Goal: Information Seeking & Learning: Learn about a topic

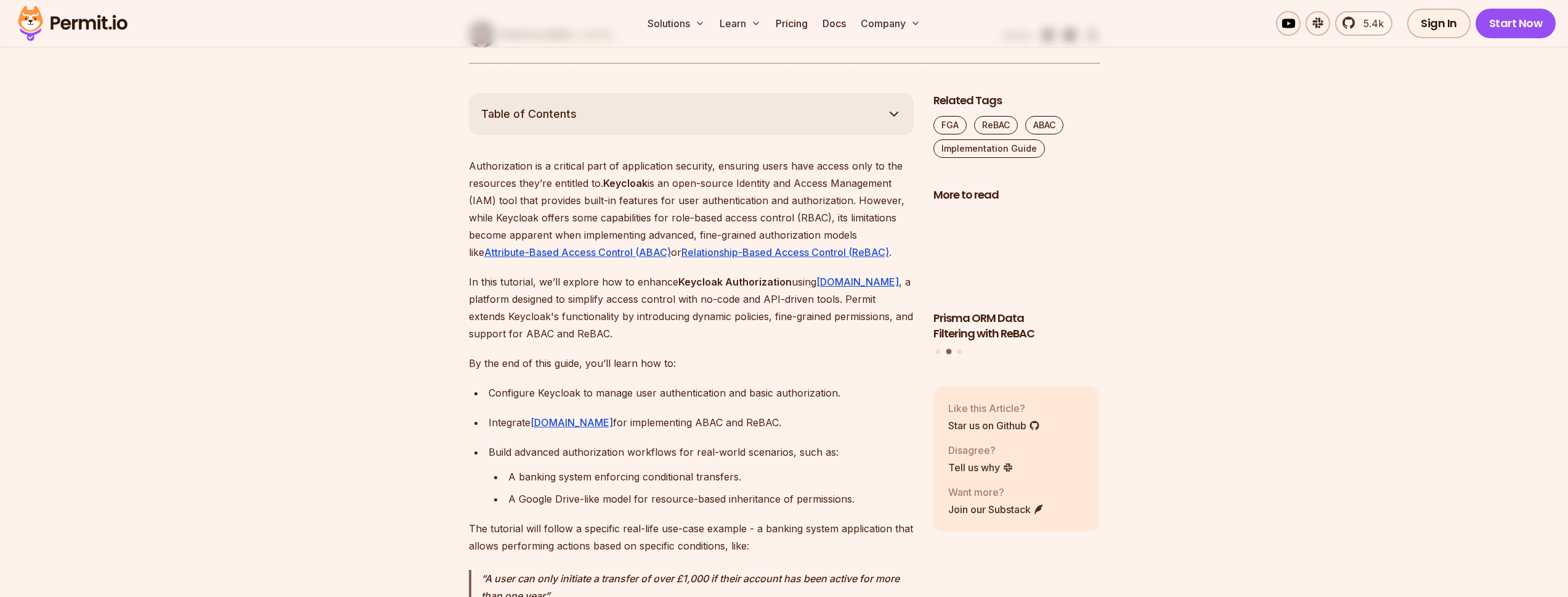
scroll to position [666, 0]
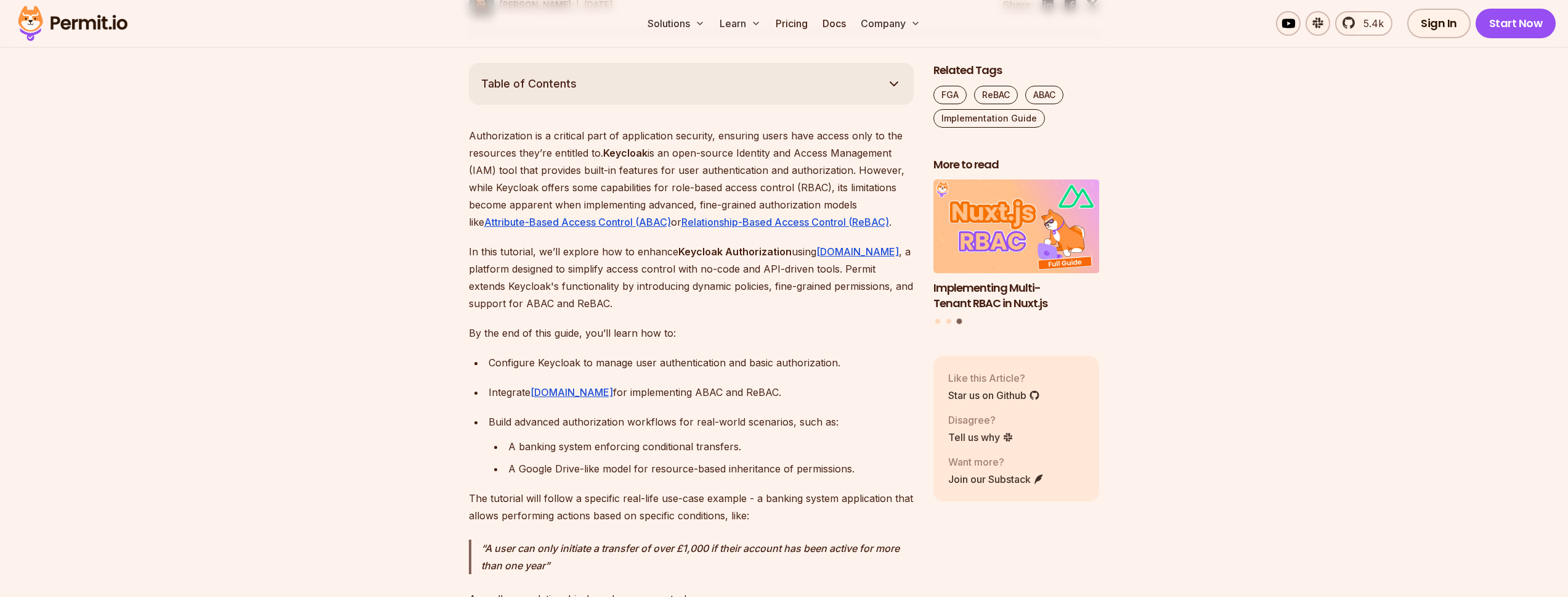
drag, startPoint x: 493, startPoint y: 391, endPoint x: 752, endPoint y: 389, distance: 259.0
click at [752, 389] on div "Integrate [DOMAIN_NAME] for implementing ABAC and ReBAC." at bounding box center [701, 391] width 425 height 17
drag, startPoint x: 589, startPoint y: 357, endPoint x: 866, endPoint y: 362, distance: 277.0
click at [866, 362] on div "Configure Keycloak to manage user authentication and basic authorization." at bounding box center [701, 362] width 425 height 17
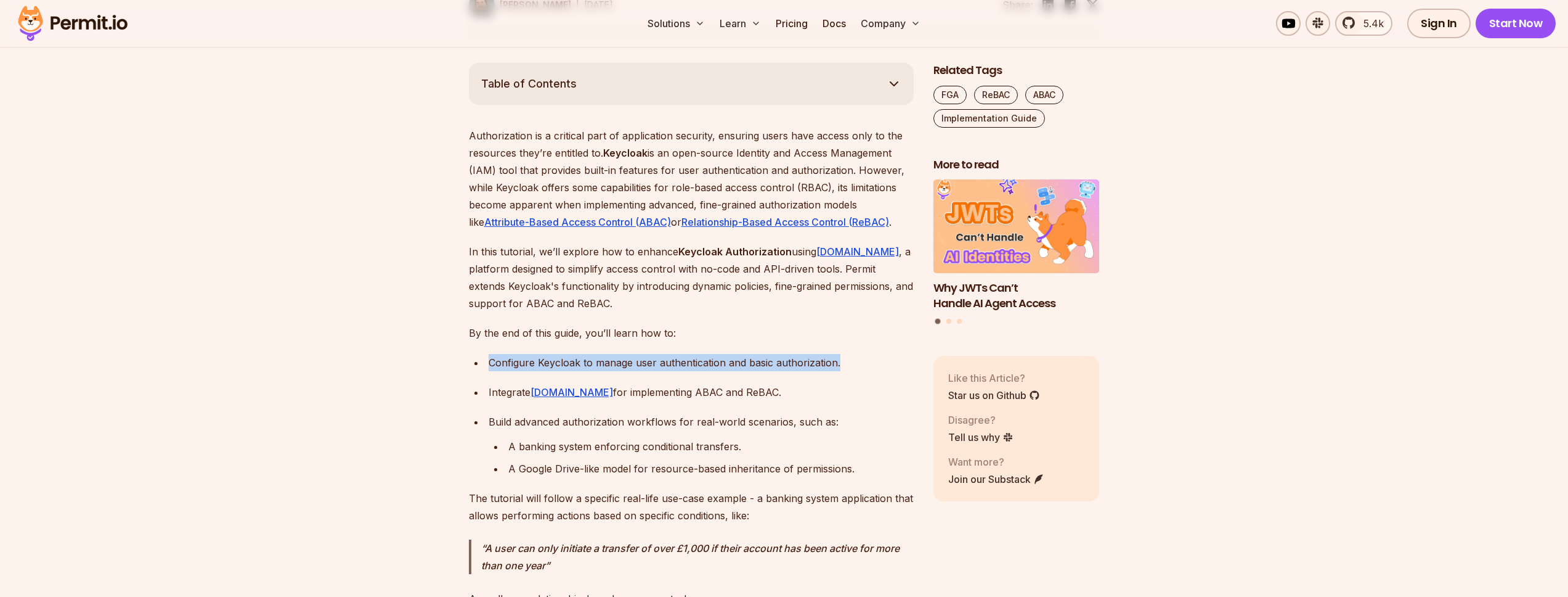
drag, startPoint x: 486, startPoint y: 360, endPoint x: 856, endPoint y: 363, distance: 370.0
click at [856, 363] on li "Configure Keycloak to manage user authentication and basic authorization." at bounding box center [699, 362] width 429 height 17
click at [805, 360] on div "Configure Keycloak to manage user authentication and basic authorization." at bounding box center [701, 362] width 425 height 17
drag, startPoint x: 850, startPoint y: 359, endPoint x: 501, endPoint y: 363, distance: 349.0
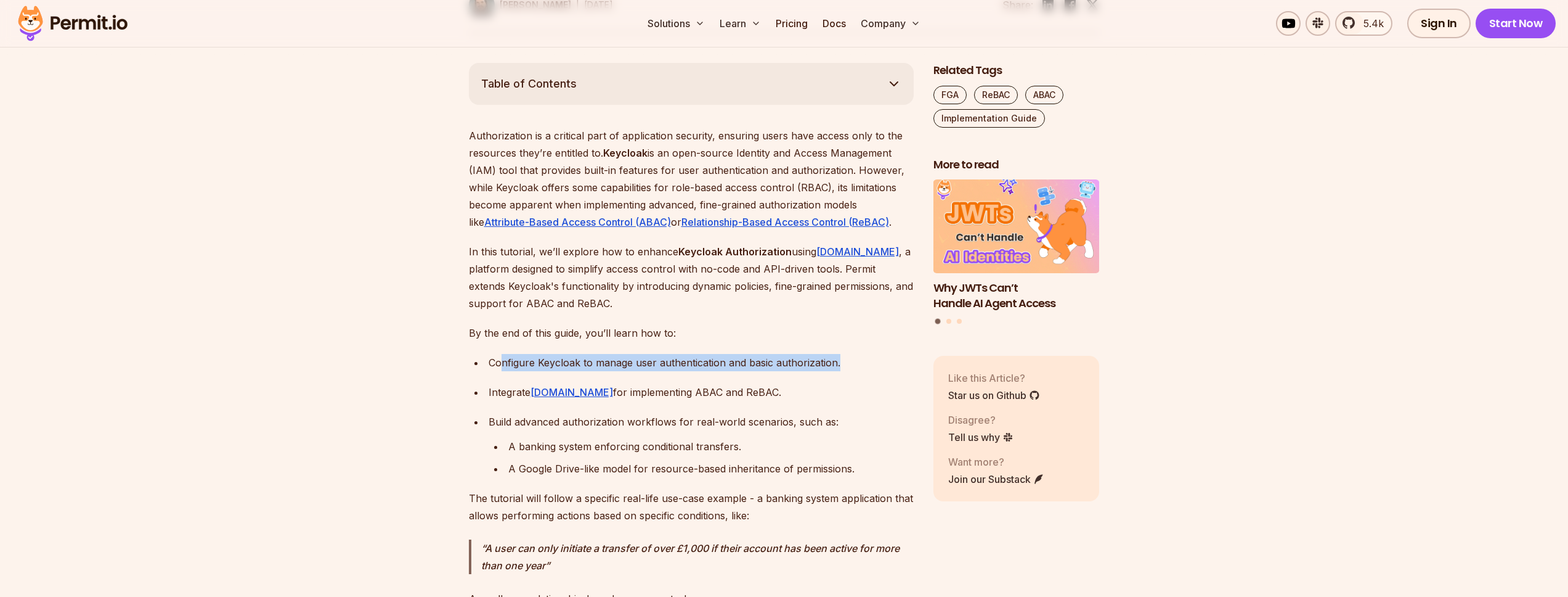
click at [501, 363] on div "Configure Keycloak to manage user authentication and basic authorization." at bounding box center [701, 362] width 425 height 17
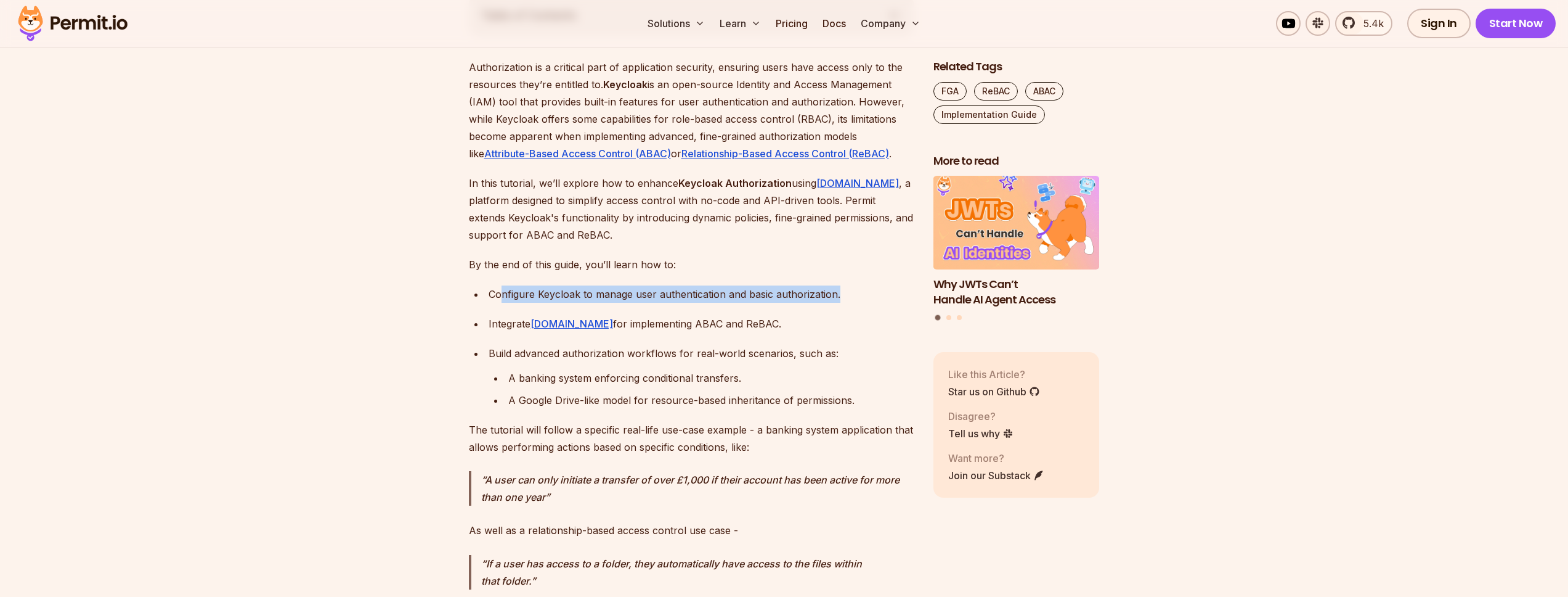
scroll to position [777, 0]
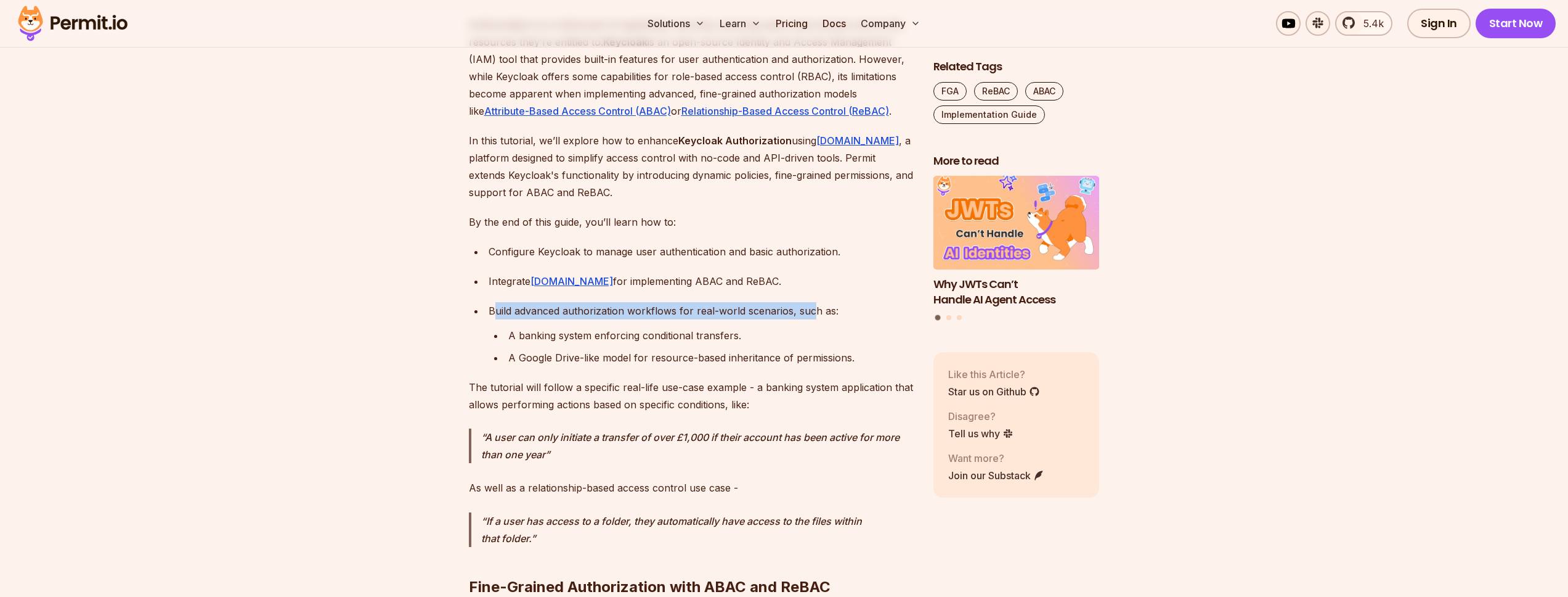
drag, startPoint x: 495, startPoint y: 310, endPoint x: 812, endPoint y: 312, distance: 317.0
click at [812, 312] on div "Build advanced authorization workflows for real-world scenarios, such as:" at bounding box center [701, 310] width 425 height 17
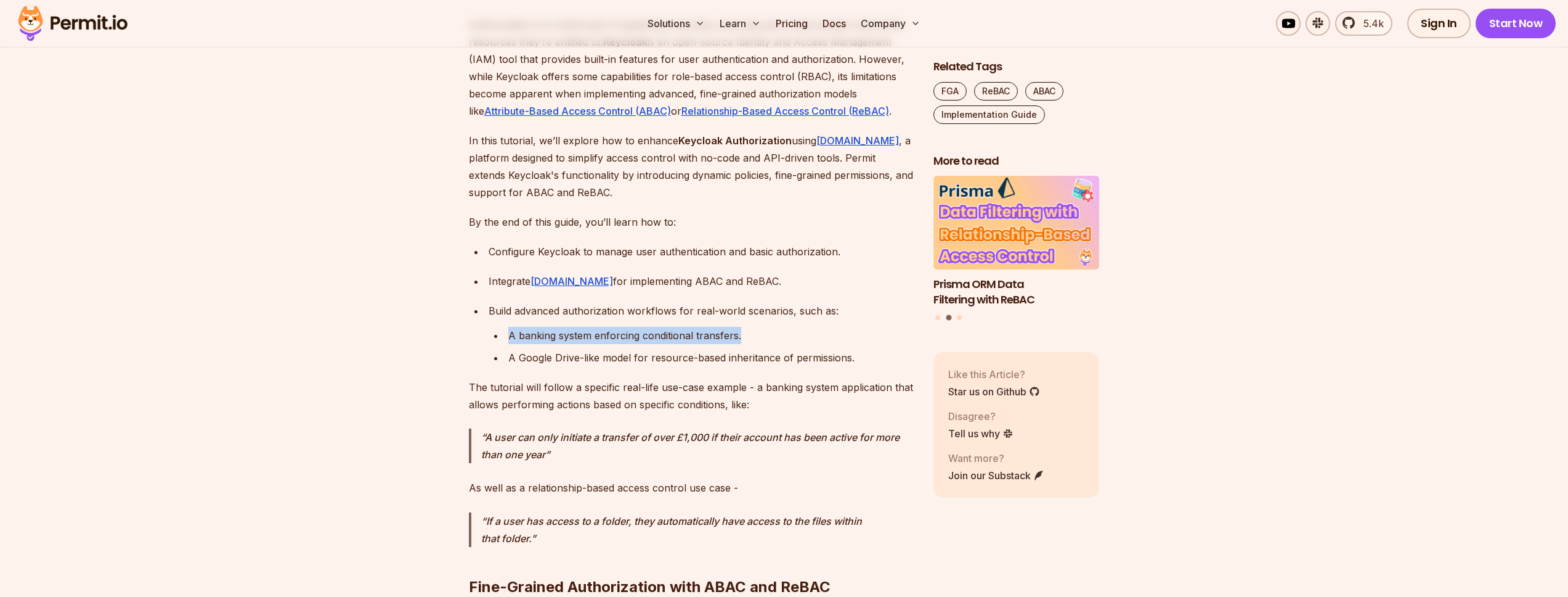
drag, startPoint x: 510, startPoint y: 333, endPoint x: 749, endPoint y: 336, distance: 239.0
click at [749, 336] on div "A banking system enforcing conditional transfers." at bounding box center [710, 335] width 405 height 17
drag, startPoint x: 507, startPoint y: 357, endPoint x: 699, endPoint y: 363, distance: 192.1
click at [748, 361] on li "A Google Drive-like model for resource-based inheritance of permissions." at bounding box center [709, 357] width 409 height 17
drag, startPoint x: 496, startPoint y: 365, endPoint x: 503, endPoint y: 363, distance: 7.3
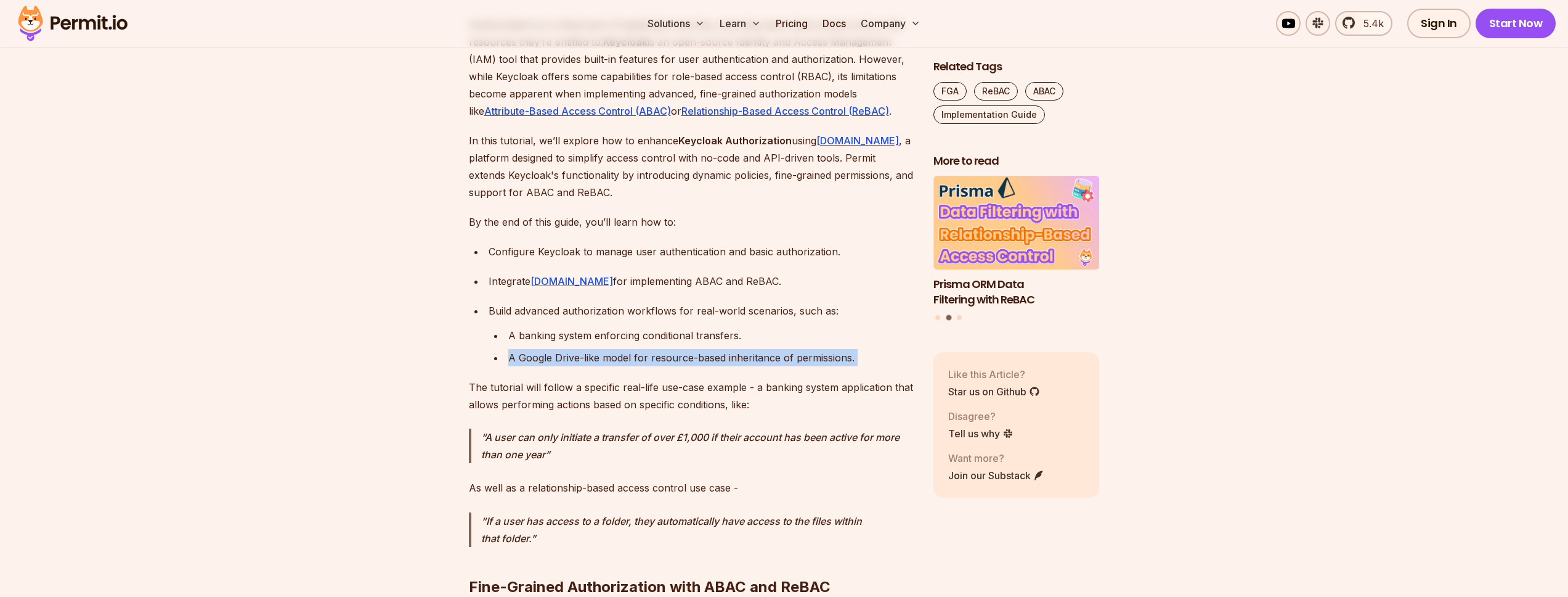
click at [508, 357] on div "A Google Drive-like model for resource-based inheritance of permissions." at bounding box center [710, 357] width 405 height 17
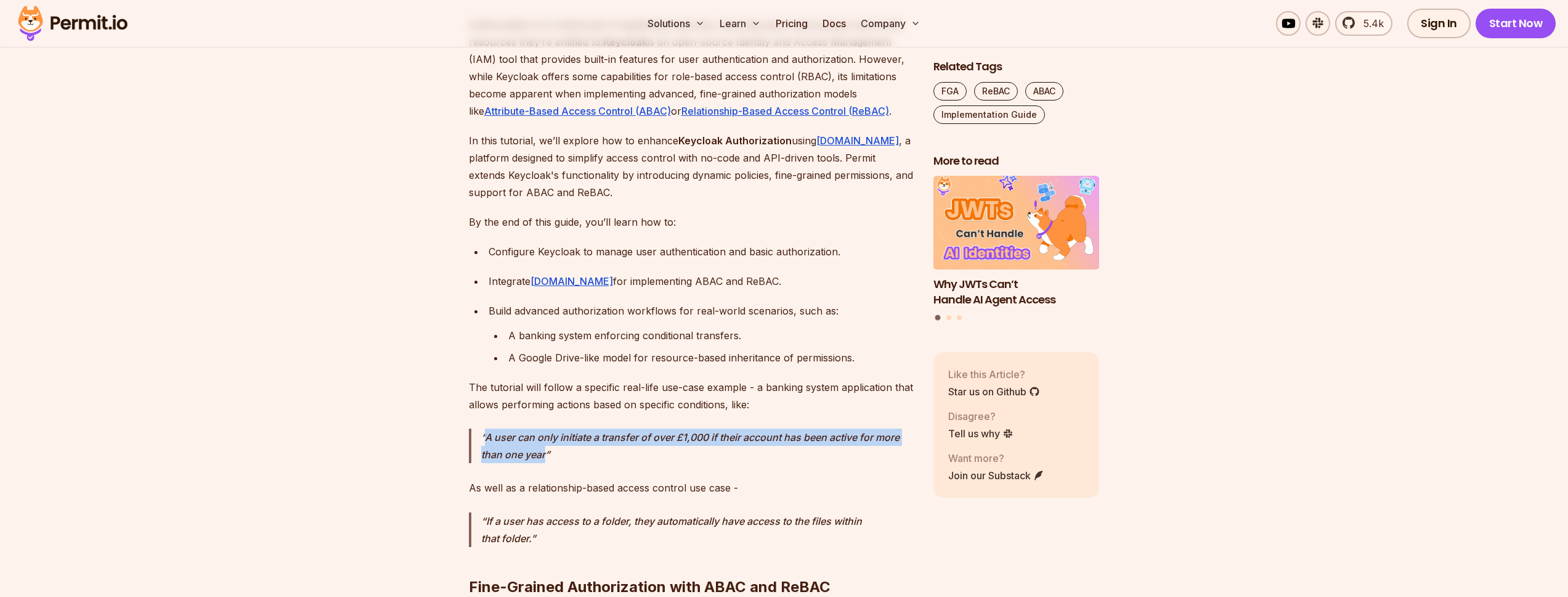
drag, startPoint x: 540, startPoint y: 452, endPoint x: 486, endPoint y: 435, distance: 56.6
click at [486, 435] on p "A user can only initiate a transfer of over £1,000 if their account has been ac…" at bounding box center [697, 445] width 432 height 34
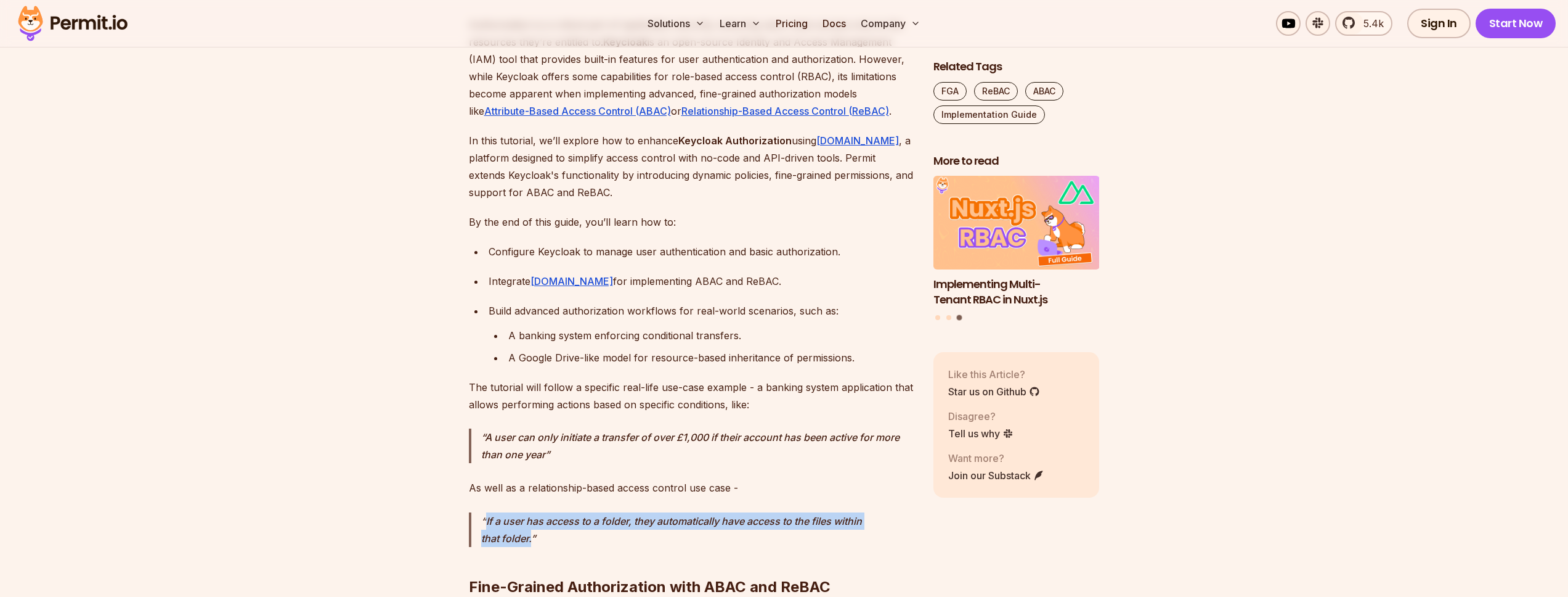
drag, startPoint x: 533, startPoint y: 536, endPoint x: 486, endPoint y: 520, distance: 49.6
click at [486, 520] on p "If a user has access to a folder, they automatically have access to the files w…" at bounding box center [697, 530] width 432 height 34
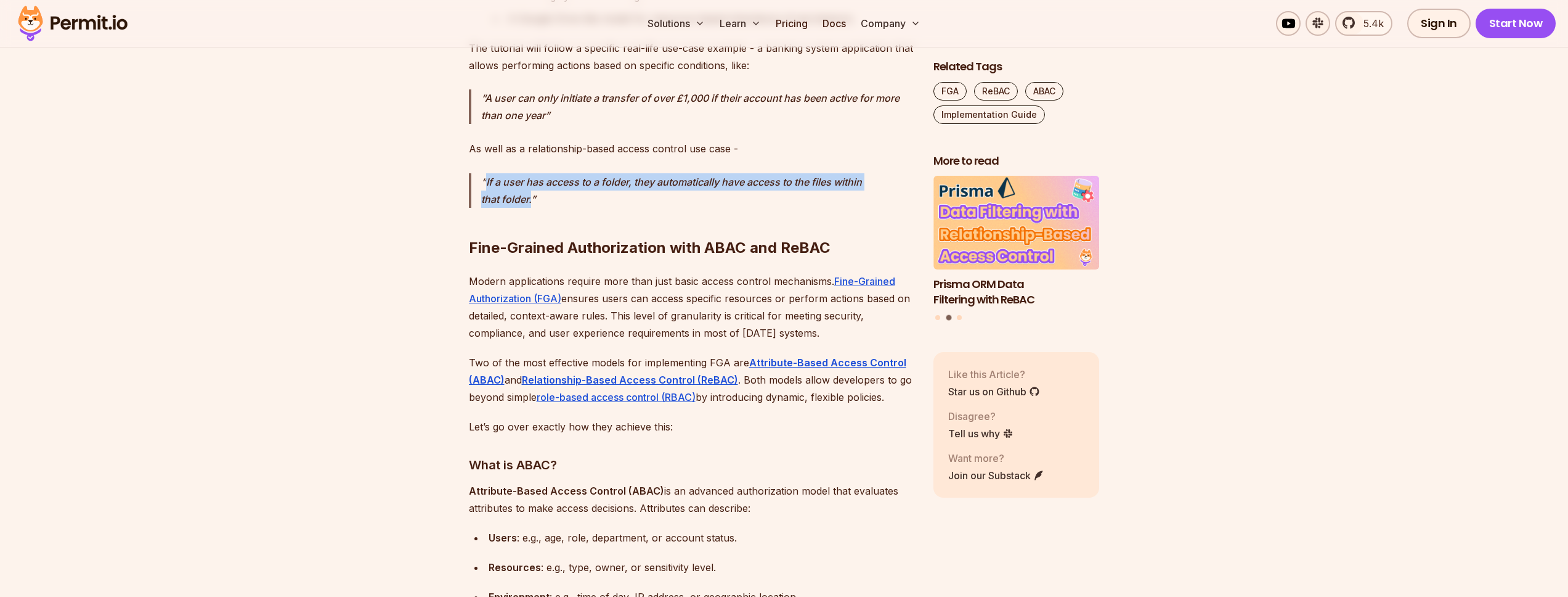
scroll to position [1331, 0]
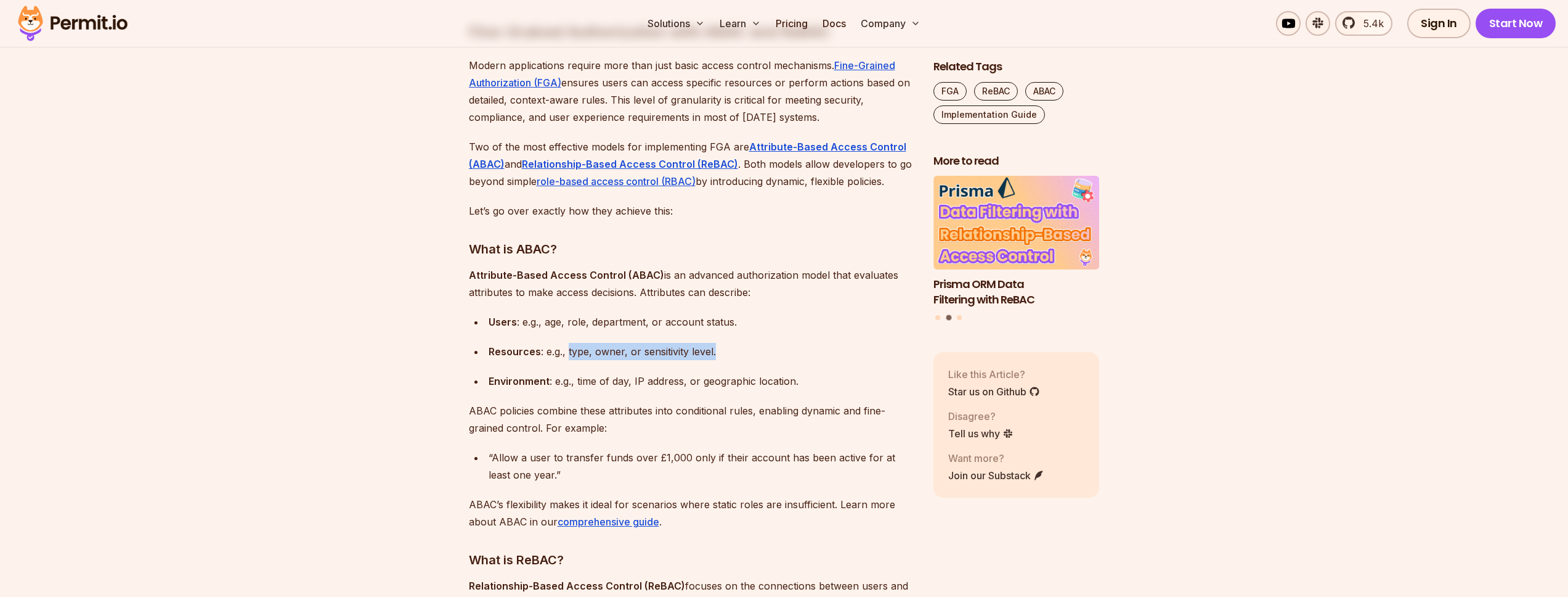
drag, startPoint x: 567, startPoint y: 351, endPoint x: 731, endPoint y: 353, distance: 164.0
click at [731, 353] on div "Resources : e.g., type, owner, or sensitivity level." at bounding box center [701, 351] width 425 height 17
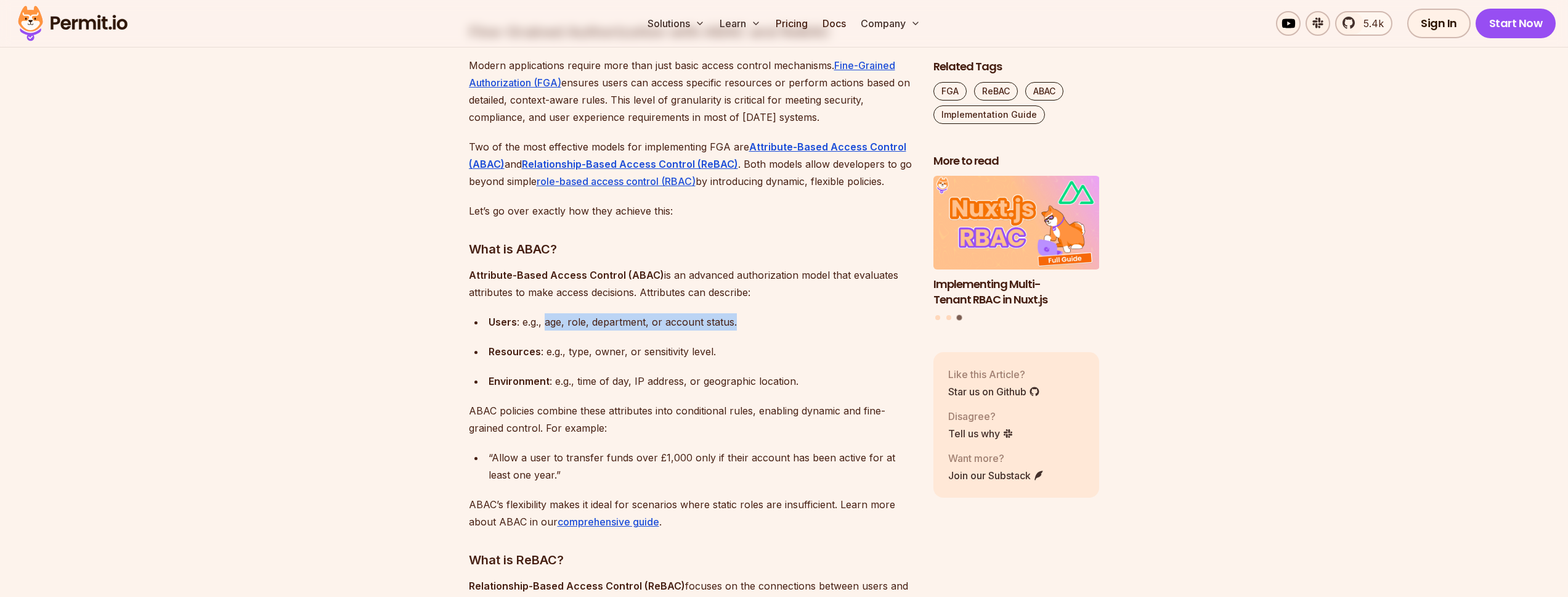
drag, startPoint x: 546, startPoint y: 323, endPoint x: 763, endPoint y: 324, distance: 217.0
click at [763, 324] on div "Users : e.g., age, role, department, or account status." at bounding box center [701, 321] width 425 height 17
drag, startPoint x: 578, startPoint y: 382, endPoint x: 785, endPoint y: 380, distance: 207.0
click at [785, 380] on div "Environment : e.g., time of day, IP address, or geographic location." at bounding box center [701, 381] width 425 height 17
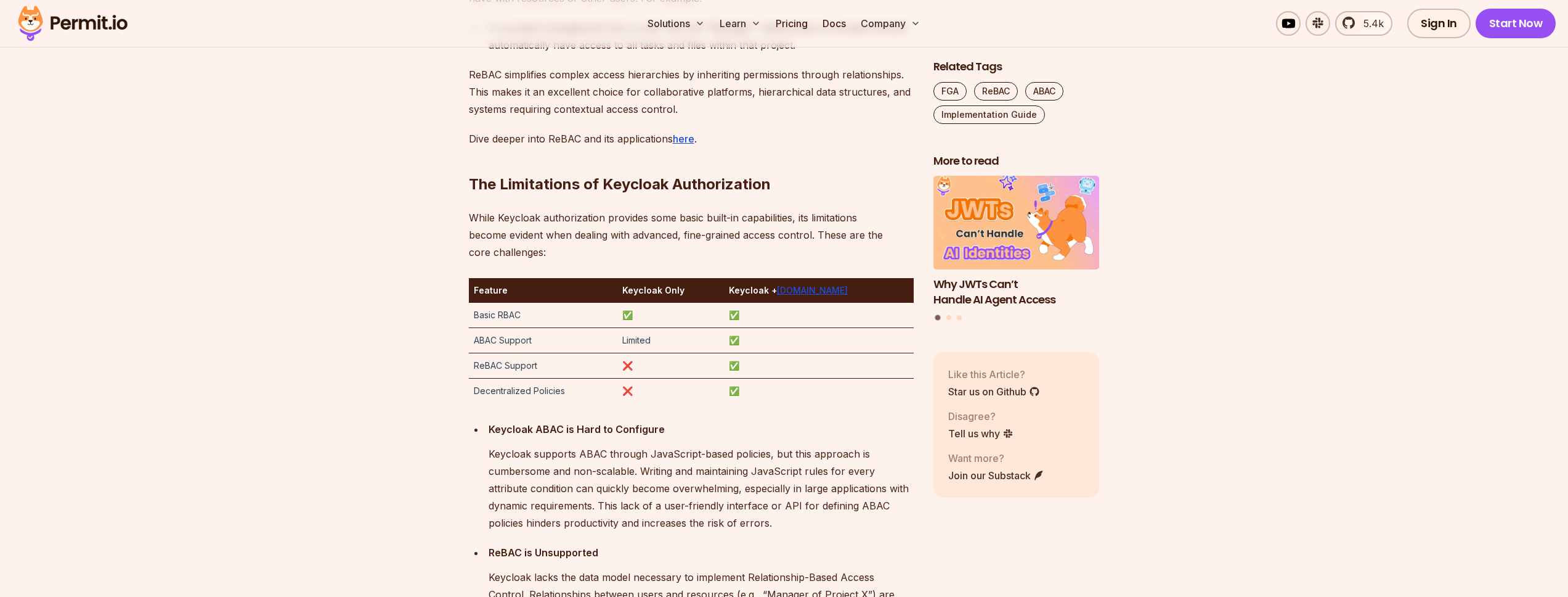
scroll to position [1997, 0]
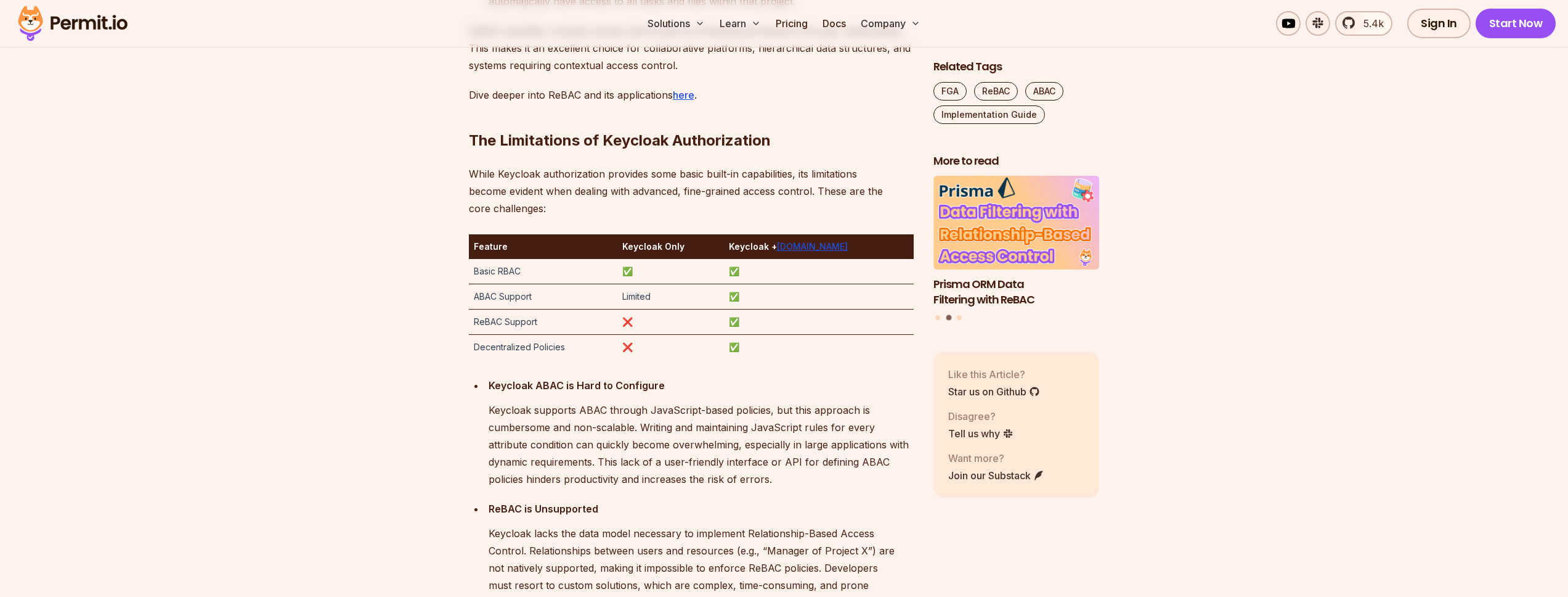
drag, startPoint x: 467, startPoint y: 268, endPoint x: 535, endPoint y: 273, distance: 68.2
click at [535, 273] on td "Basic RBAC" at bounding box center [544, 271] width 149 height 25
drag, startPoint x: 527, startPoint y: 273, endPoint x: 484, endPoint y: 269, distance: 43.2
click at [484, 269] on td "Basic RBAC" at bounding box center [544, 271] width 149 height 25
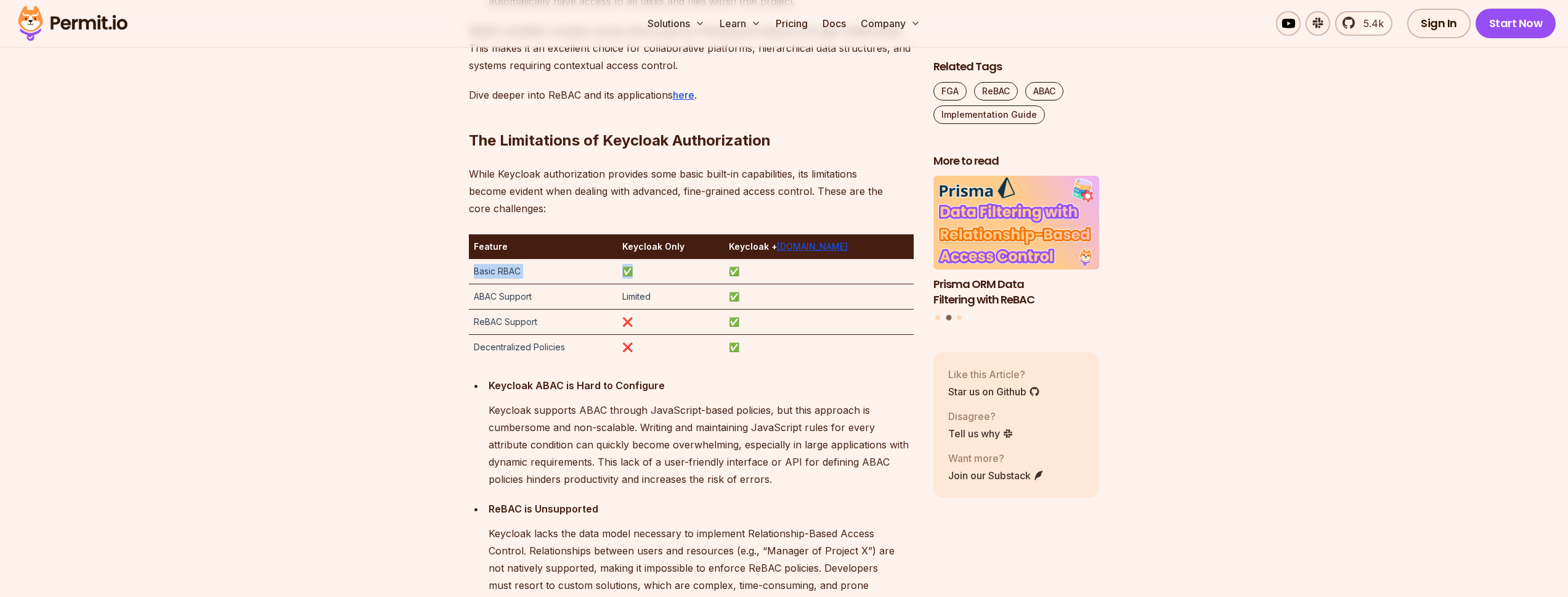
drag, startPoint x: 475, startPoint y: 269, endPoint x: 665, endPoint y: 270, distance: 190.0
click at [665, 270] on tr "Basic RBAC ✅ ✅" at bounding box center [692, 271] width 445 height 25
drag, startPoint x: 469, startPoint y: 295, endPoint x: 688, endPoint y: 299, distance: 219.0
click at [688, 299] on tr "ABAC Support Limited ✅" at bounding box center [692, 297] width 445 height 25
click at [650, 298] on td "Limited" at bounding box center [670, 297] width 106 height 25
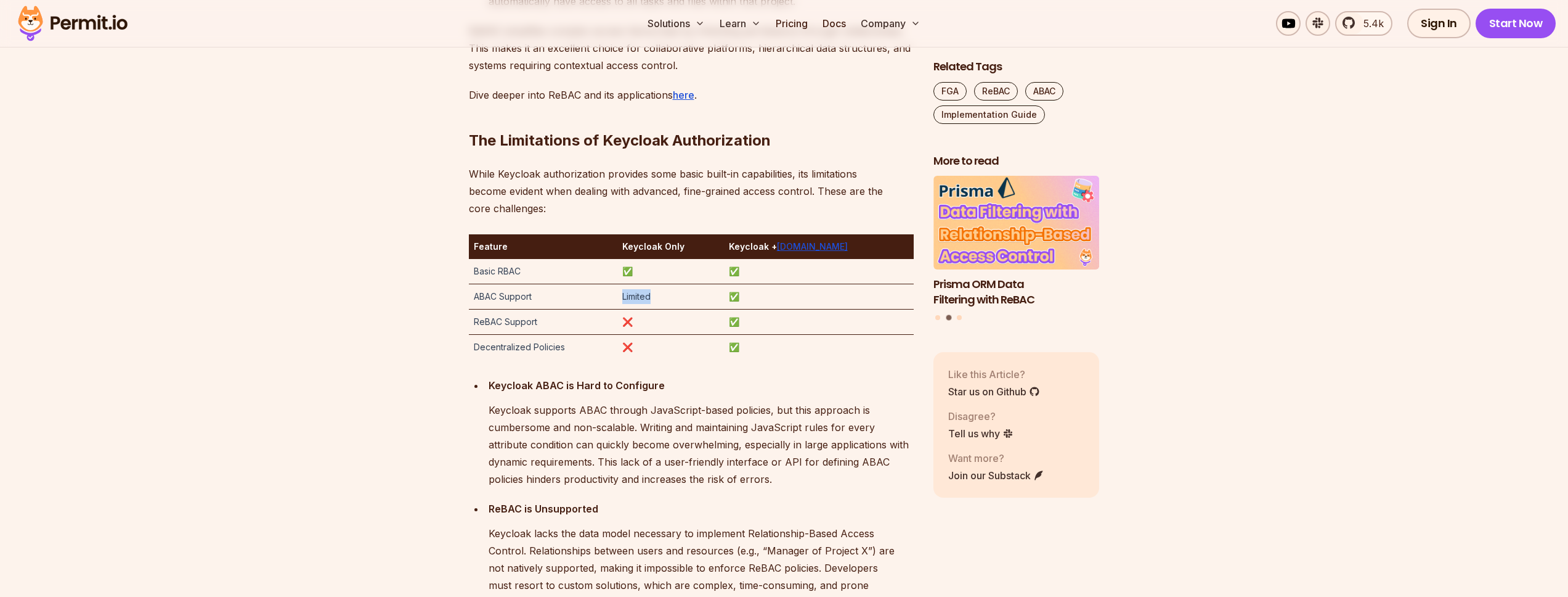
click at [650, 298] on td "Limited" at bounding box center [670, 297] width 106 height 25
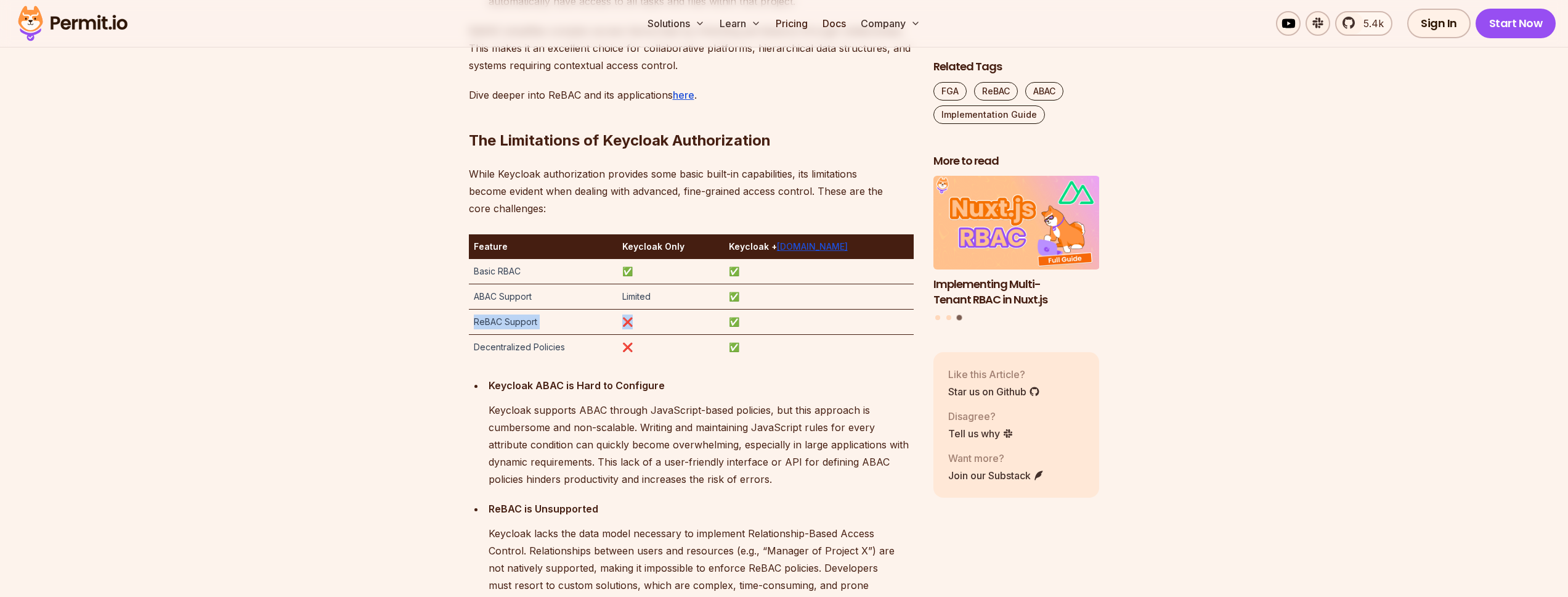
drag, startPoint x: 471, startPoint y: 318, endPoint x: 671, endPoint y: 321, distance: 200.0
click at [671, 321] on tr "ReBAC Support ❌ ✅" at bounding box center [692, 322] width 445 height 25
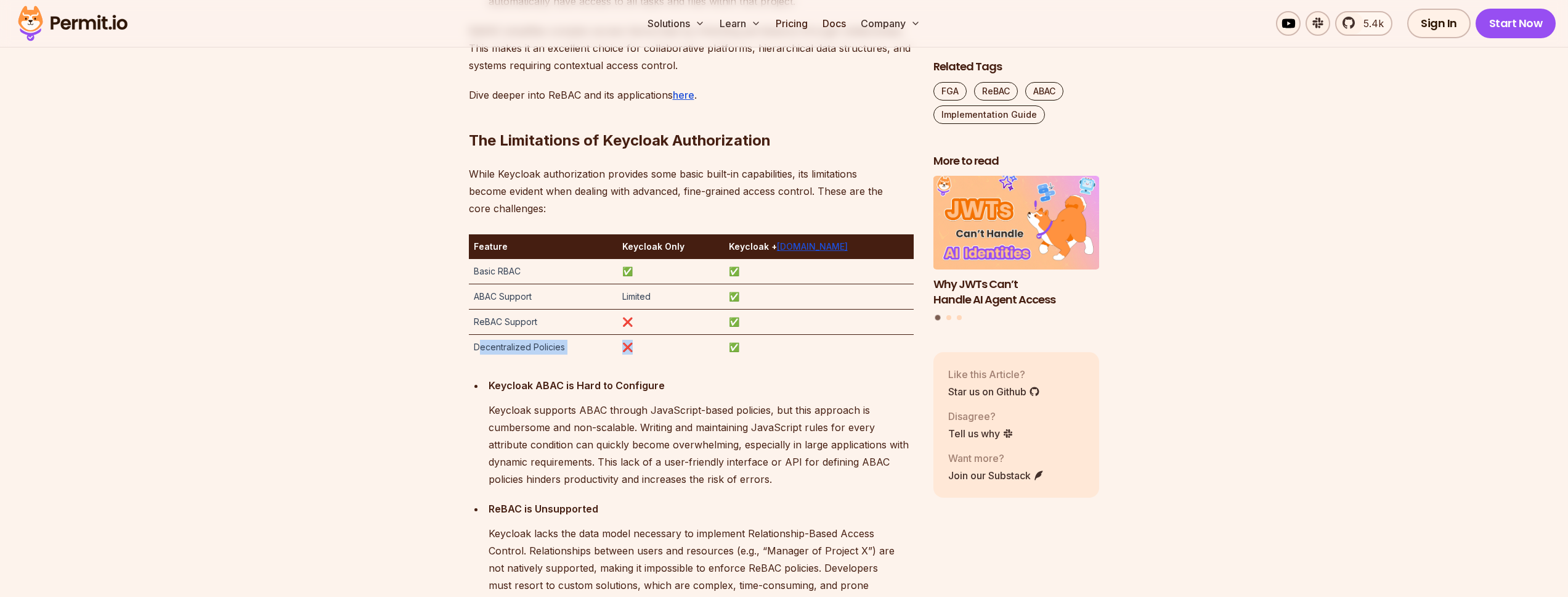
drag, startPoint x: 617, startPoint y: 350, endPoint x: 691, endPoint y: 349, distance: 74.0
click at [691, 349] on tr "Decentralized Policies ❌ ✅" at bounding box center [692, 347] width 445 height 25
drag, startPoint x: 620, startPoint y: 346, endPoint x: 714, endPoint y: 347, distance: 94.0
click at [714, 347] on tr "Decentralized Policies ❌ ✅" at bounding box center [692, 347] width 445 height 25
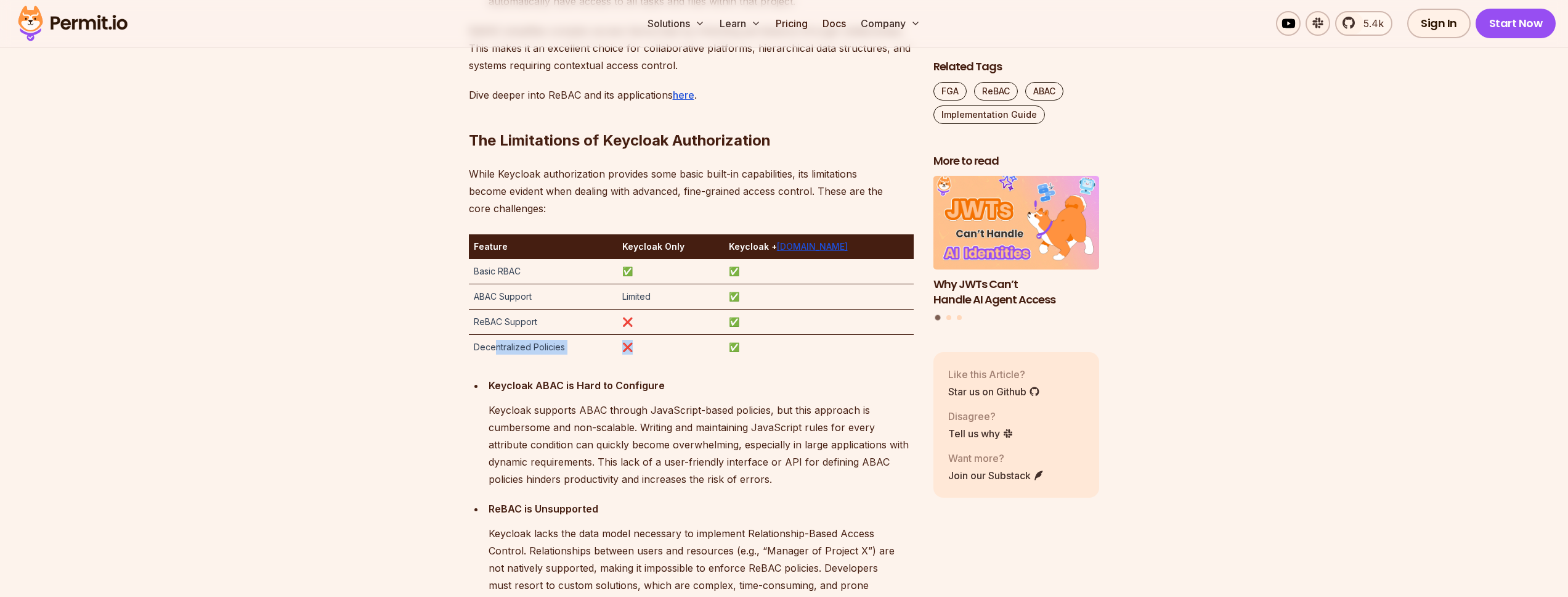
click at [714, 347] on td "❌" at bounding box center [670, 347] width 106 height 25
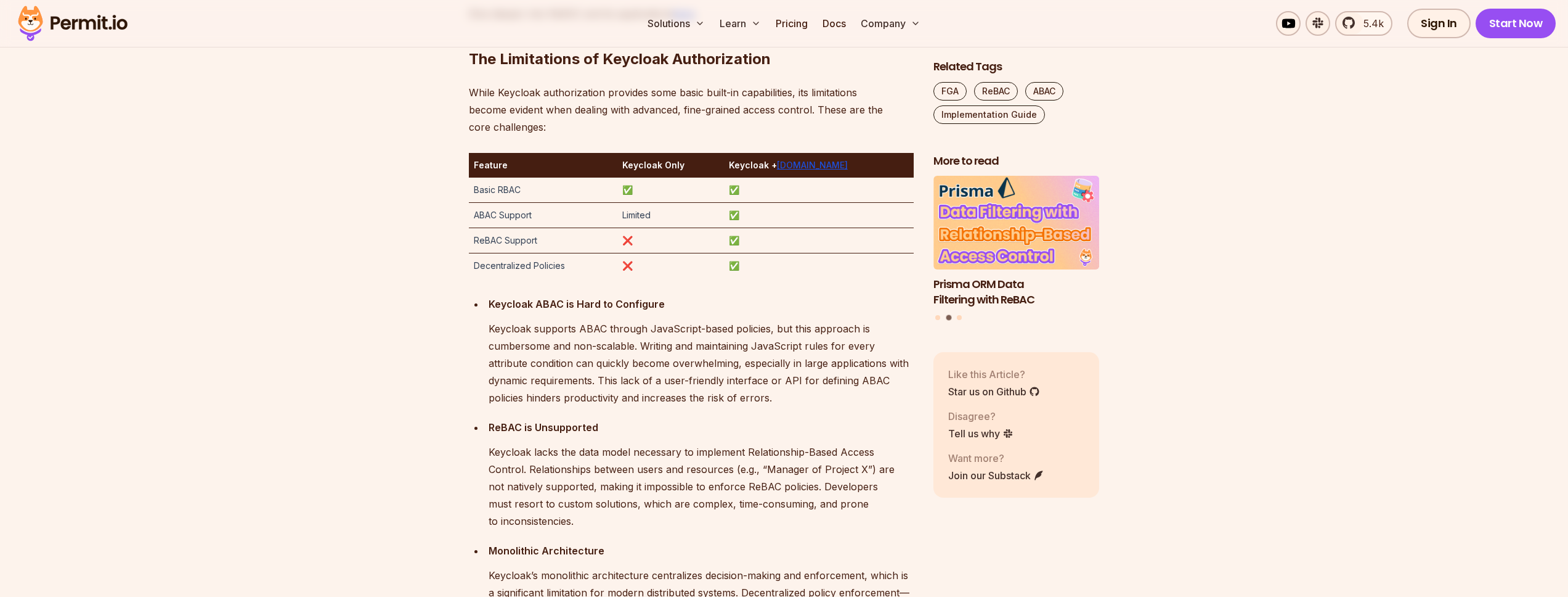
scroll to position [2108, 0]
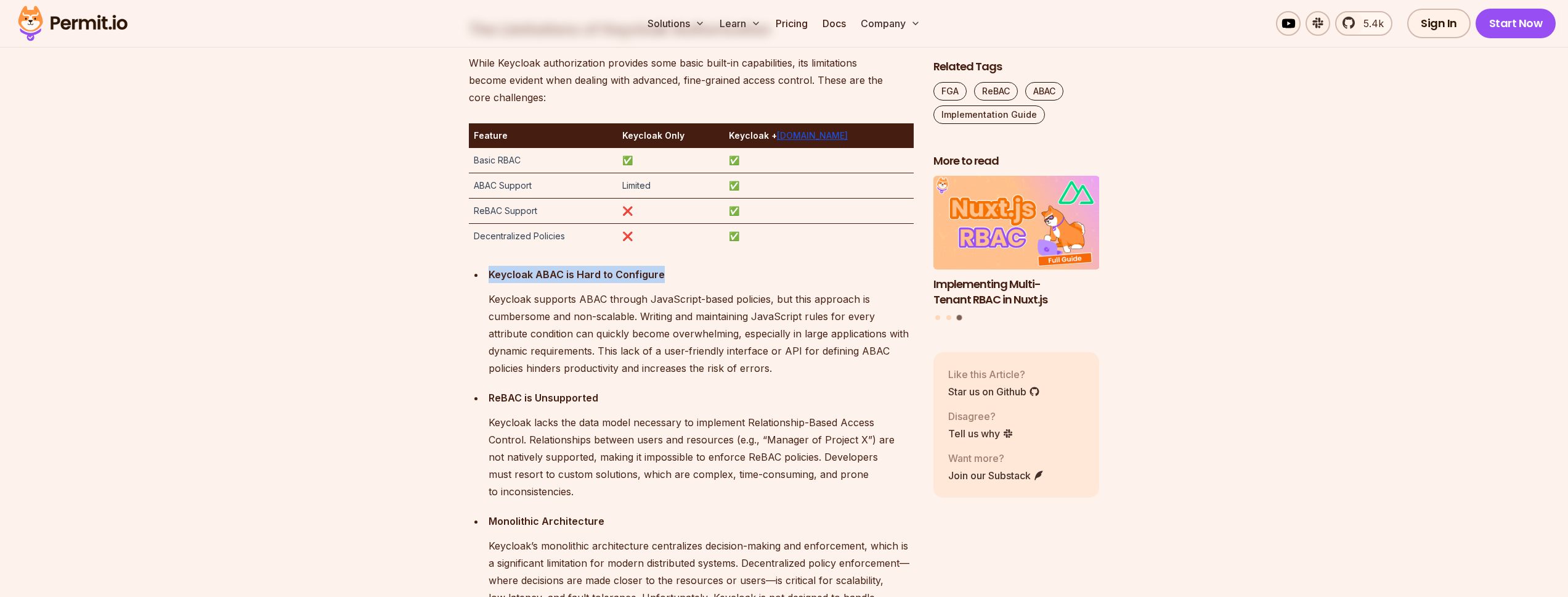
drag, startPoint x: 486, startPoint y: 274, endPoint x: 704, endPoint y: 278, distance: 218.0
click at [704, 278] on li "Keycloak ABAC is Hard to Configure Keycloak supports ABAC through JavaScript-ba…" at bounding box center [699, 321] width 429 height 111
click at [704, 278] on p "Keycloak ABAC is Hard to Configure" at bounding box center [701, 274] width 425 height 17
drag, startPoint x: 694, startPoint y: 277, endPoint x: 451, endPoint y: 269, distance: 243.1
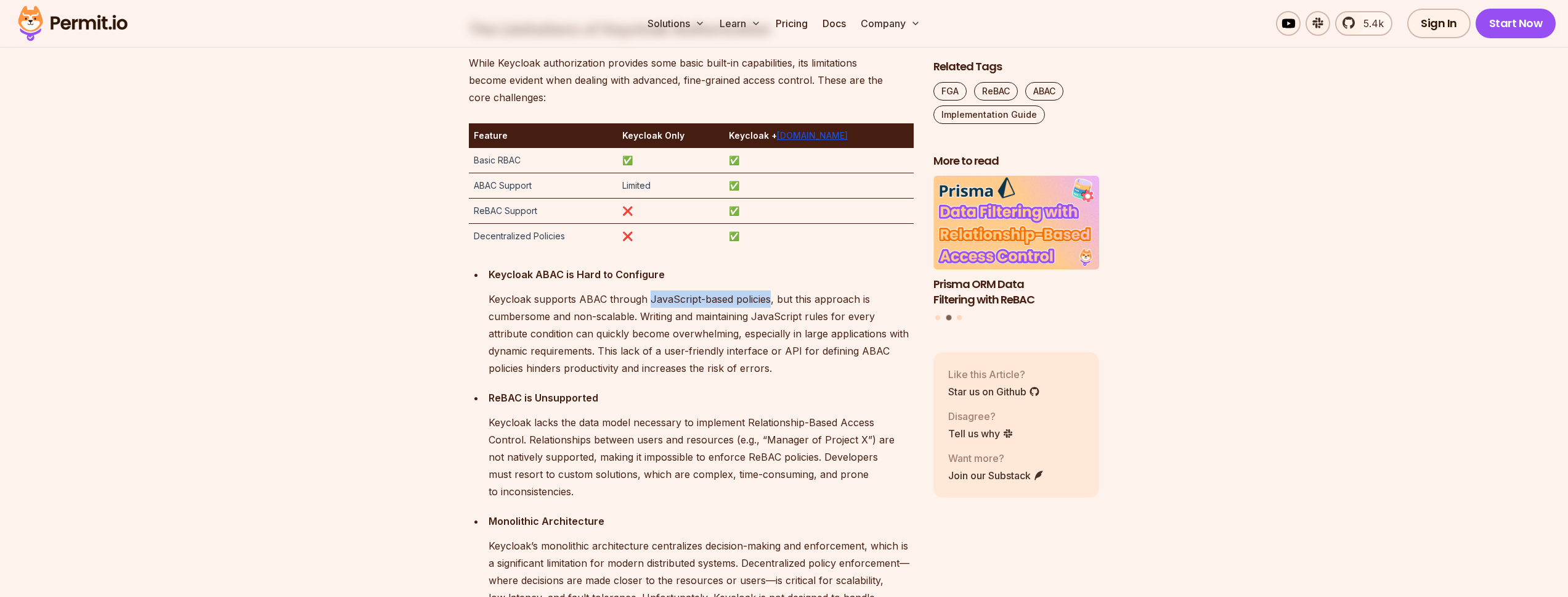
drag, startPoint x: 647, startPoint y: 299, endPoint x: 765, endPoint y: 300, distance: 118.0
click at [765, 300] on p "Keycloak supports ABAC through JavaScript-based policies, but this approach is …" at bounding box center [701, 333] width 425 height 86
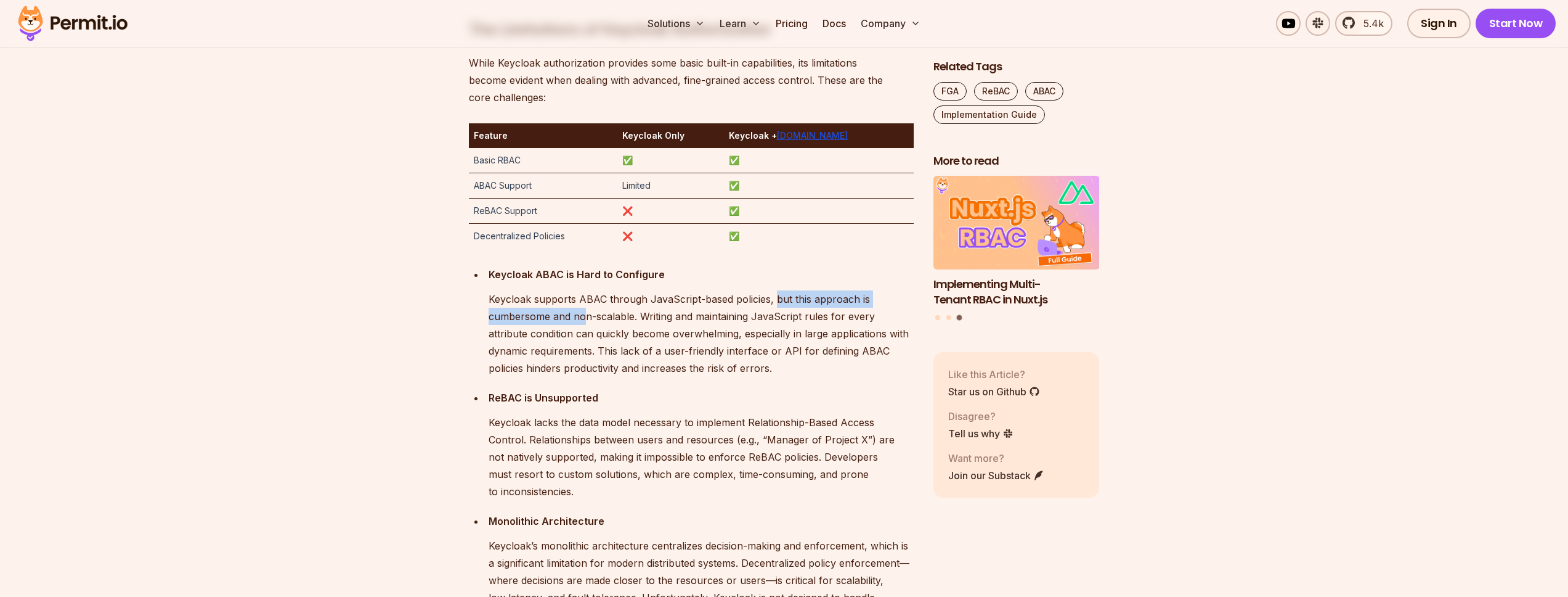
drag, startPoint x: 774, startPoint y: 299, endPoint x: 659, endPoint y: 336, distance: 120.8
click at [588, 326] on p "Keycloak supports ABAC through JavaScript-based policies, but this approach is …" at bounding box center [701, 333] width 425 height 86
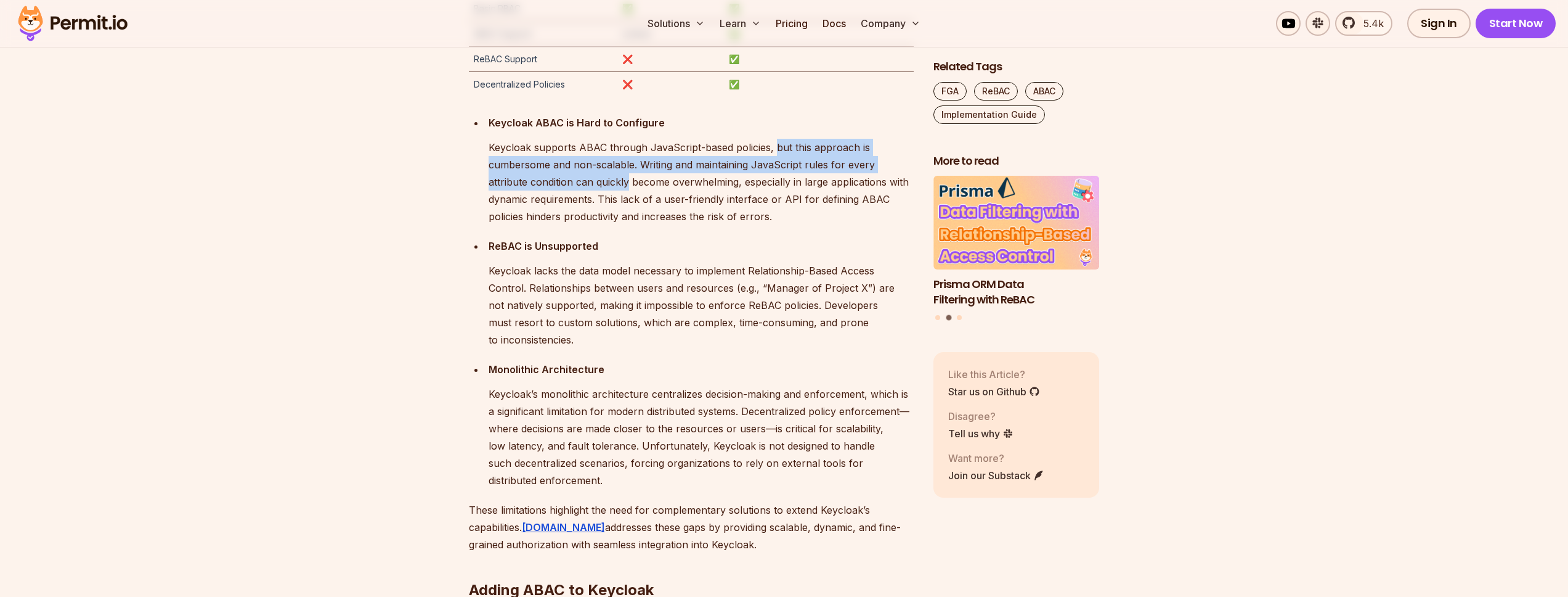
scroll to position [2219, 0]
